Goal: Use online tool/utility: Use online tool/utility

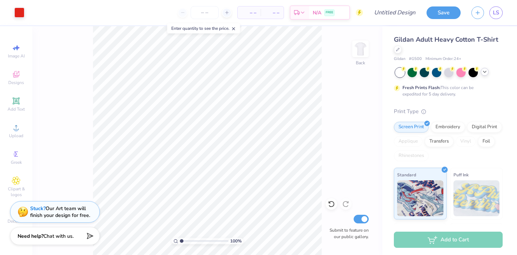
click at [484, 74] on icon at bounding box center [484, 72] width 6 height 6
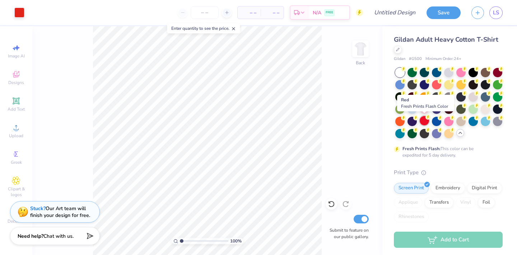
click at [422, 122] on div at bounding box center [423, 120] width 9 height 9
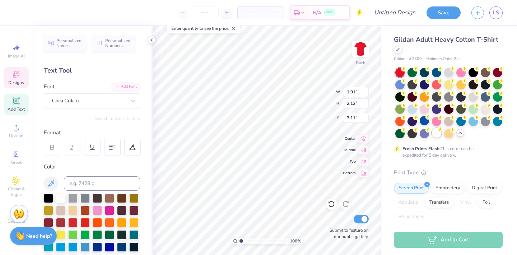
click at [432, 133] on div at bounding box center [436, 132] width 9 height 9
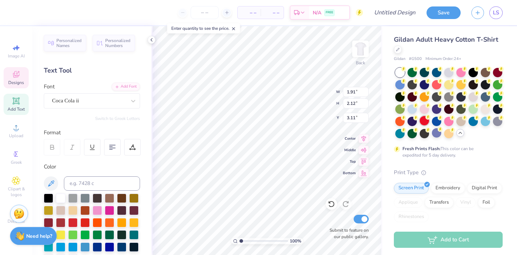
click at [425, 118] on icon at bounding box center [427, 116] width 5 height 5
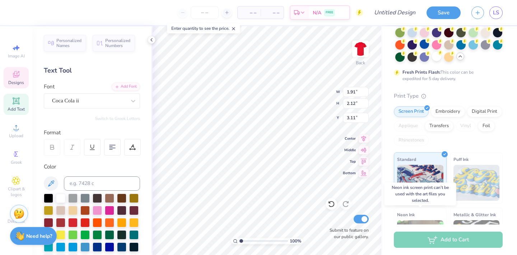
scroll to position [71, 0]
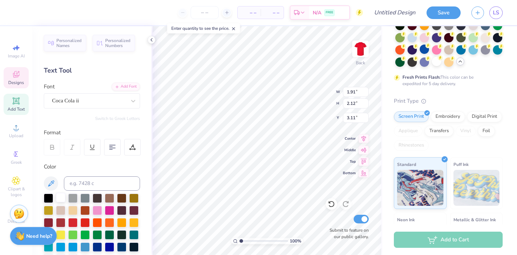
click at [62, 198] on div at bounding box center [60, 197] width 9 height 9
type input "4.79"
type input "2.53"
type input "3.00"
click at [60, 196] on div at bounding box center [60, 197] width 9 height 9
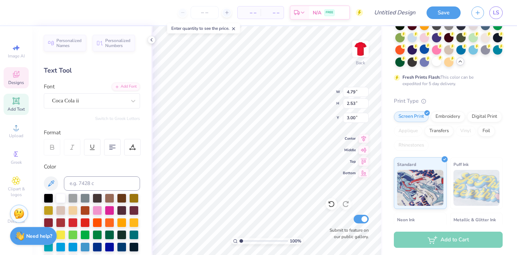
type input "2.05"
type input "1.44"
type input "3.73"
click at [62, 198] on div at bounding box center [60, 197] width 9 height 9
type input "2.39"
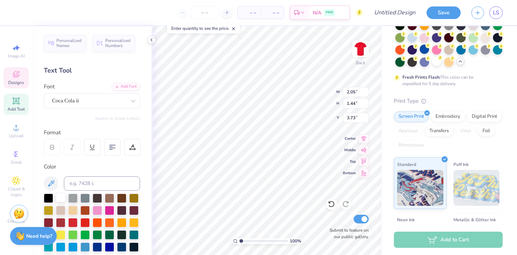
type input "0.87"
type input "4.27"
click at [59, 198] on div at bounding box center [60, 197] width 9 height 9
type input "2.56"
type input "1.29"
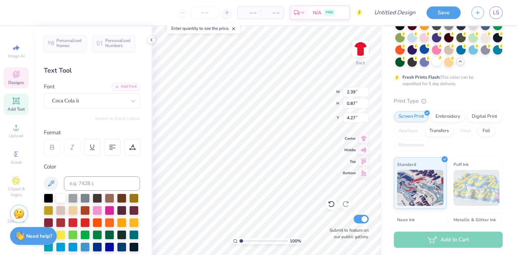
type input "3.72"
click at [62, 199] on div at bounding box center [60, 197] width 9 height 9
type input "3.91"
type input "2.15"
type input "3.32"
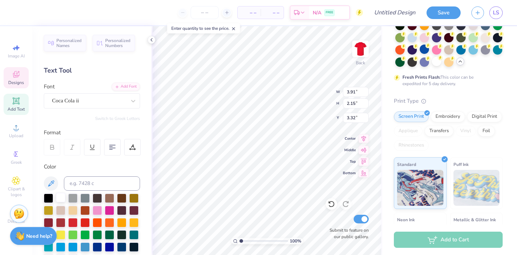
click at [62, 202] on div at bounding box center [60, 197] width 9 height 9
click at [61, 201] on div at bounding box center [60, 197] width 9 height 9
click at [58, 197] on div at bounding box center [60, 197] width 9 height 9
type input "4.79"
type input "2.53"
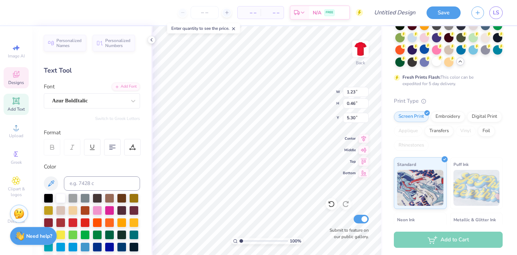
type input "3.00"
type input "3.43"
click at [60, 199] on div at bounding box center [60, 197] width 9 height 9
type input "4.79"
type input "2.53"
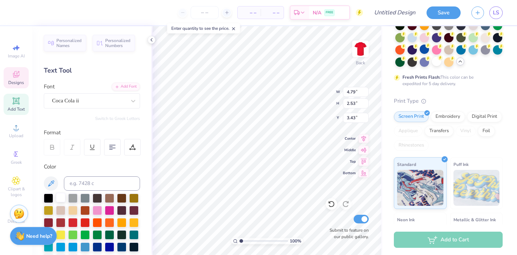
type input "3.00"
type input "2.05"
type input "1.44"
type input "3.72"
type input "4.79"
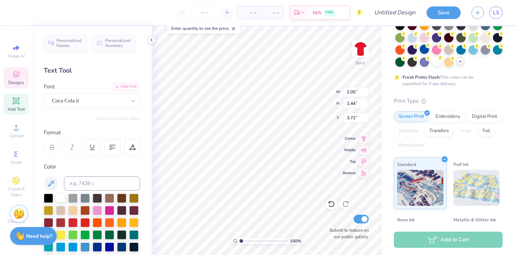
type input "2.53"
type input "3.00"
type textarea "A"
type textarea "S"
type input "3.00"
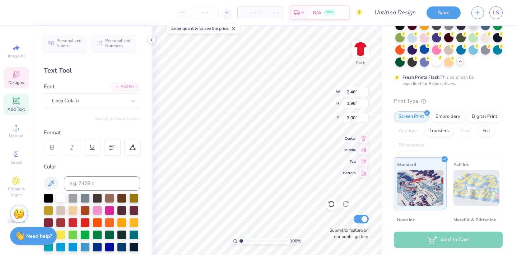
type input "2.05"
type input "1.44"
type input "3.72"
type textarea "igma"
type input "2.56"
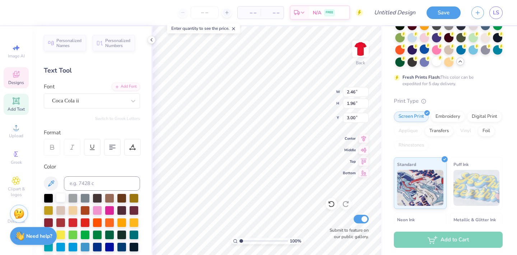
type input "1.18"
type input "3.84"
type input "1.91"
type input "2.12"
type input "3.11"
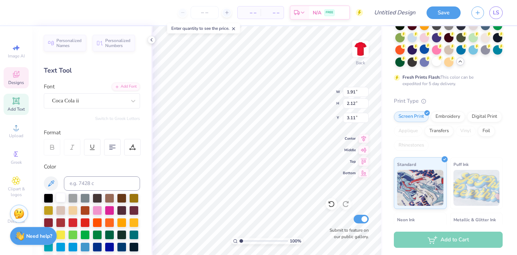
type textarea "S"
type input "2.39"
type input "0.87"
type input "4.27"
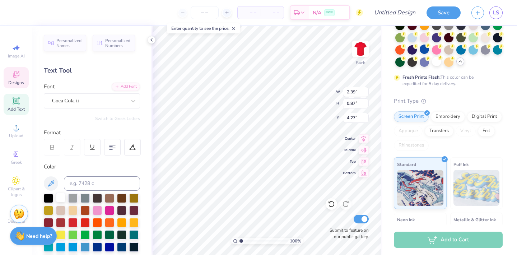
type textarea "igma"
type input "3.91"
type input "2.15"
type input "3.32"
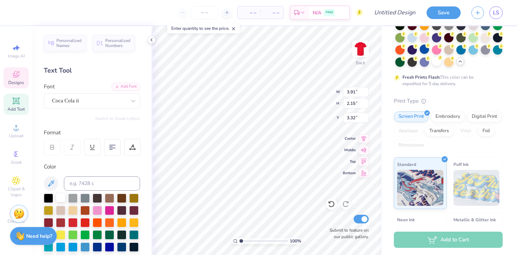
type textarea "S"
type input "4.68"
type input "2.65"
type input "2.11"
type input "3.00"
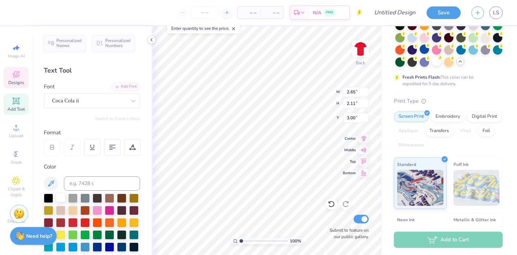
type input "2.30"
type input "1.06"
type input "4.19"
type input "1.50"
type input "0.36"
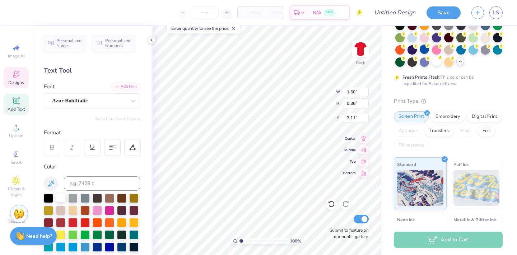
type input "1.58"
type input "1.68"
type input "0.46"
type input "7.51"
type input "1.23"
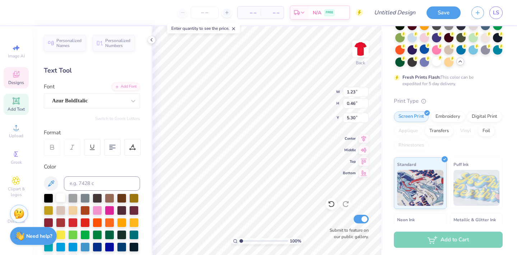
type input "8.43"
type input "2.56"
type input "1.18"
type input "4.19"
type input "2.23"
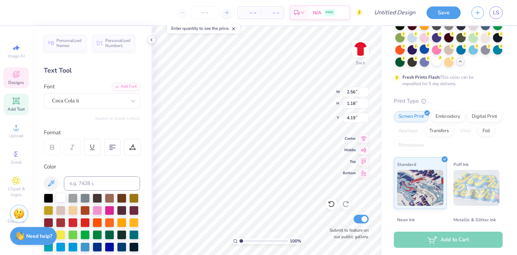
type input "1.03"
type input "4.22"
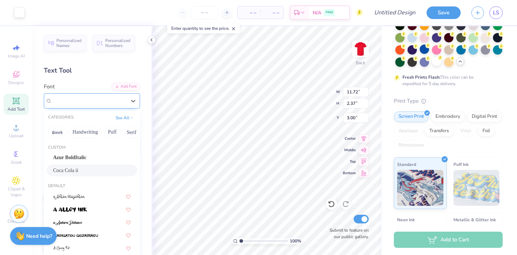
click at [101, 98] on div "Coca Cola ii" at bounding box center [88, 100] width 75 height 11
click at [84, 174] on div "Coca Cola ii" at bounding box center [91, 170] width 77 height 8
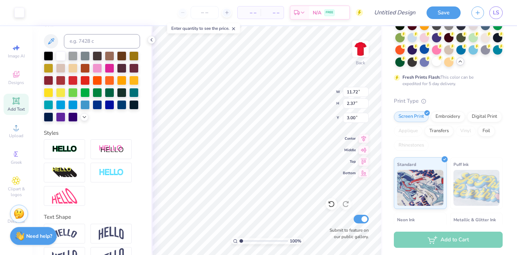
scroll to position [163, 0]
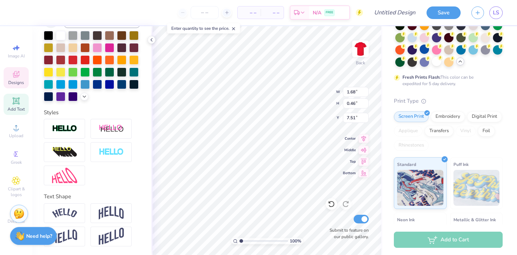
type input "5.66"
type input "1.50"
type input "0.36"
type input "3.00"
type input "1.23"
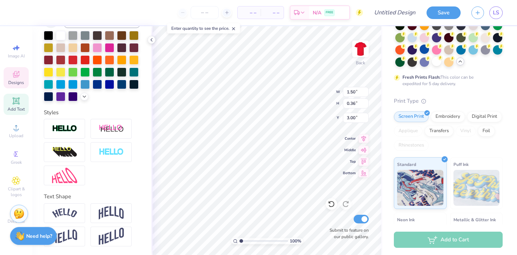
type input "0.46"
type input "5.66"
type textarea "1898"
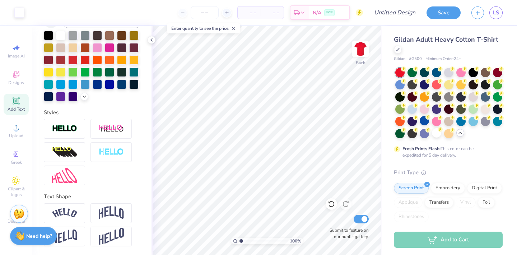
scroll to position [0, 0]
click at [398, 50] on icon at bounding box center [398, 49] width 4 height 4
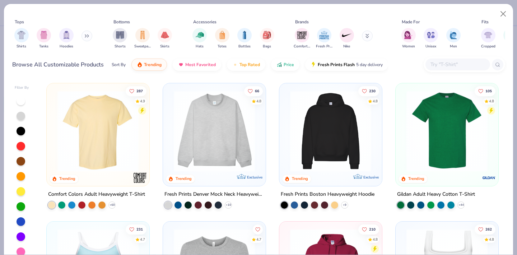
click at [436, 62] on input "text" at bounding box center [456, 64] width 55 height 8
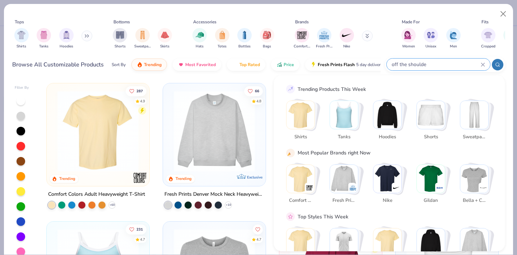
type input "off the shoulder"
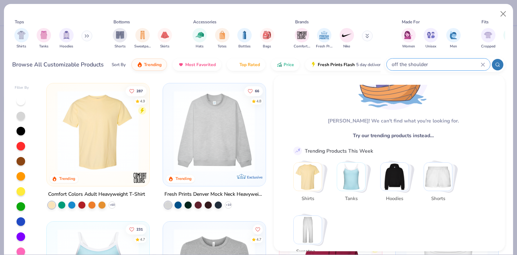
scroll to position [53, 0]
drag, startPoint x: 427, startPoint y: 62, endPoint x: 382, endPoint y: 63, distance: 44.9
click at [382, 63] on div "Browse All Customizable Products Sort By Trending Most Favorited Top Rated Pric…" at bounding box center [258, 65] width 493 height 20
